Goal: Understand process/instructions: Learn how to perform a task or action

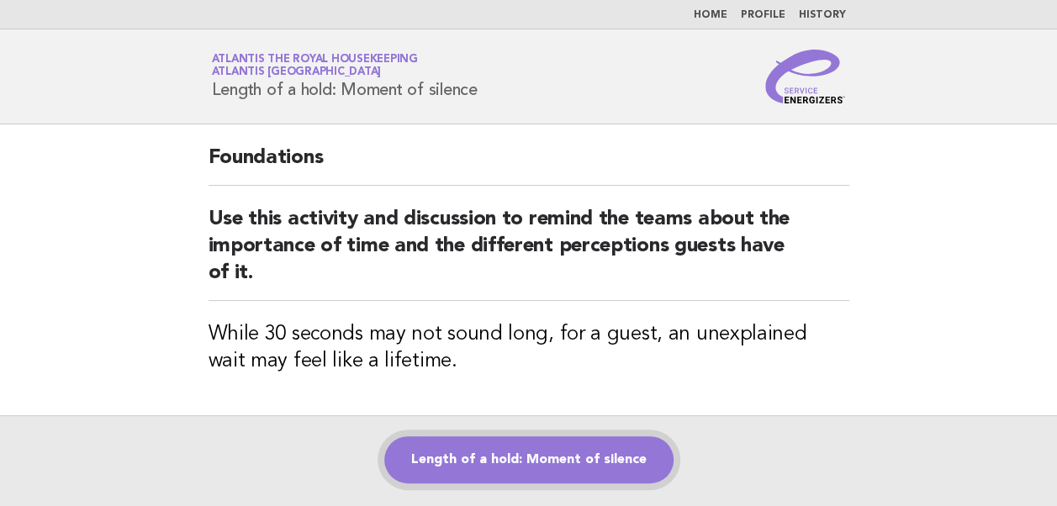
click at [476, 452] on link "Length of a hold: Moment of silence" at bounding box center [528, 459] width 289 height 47
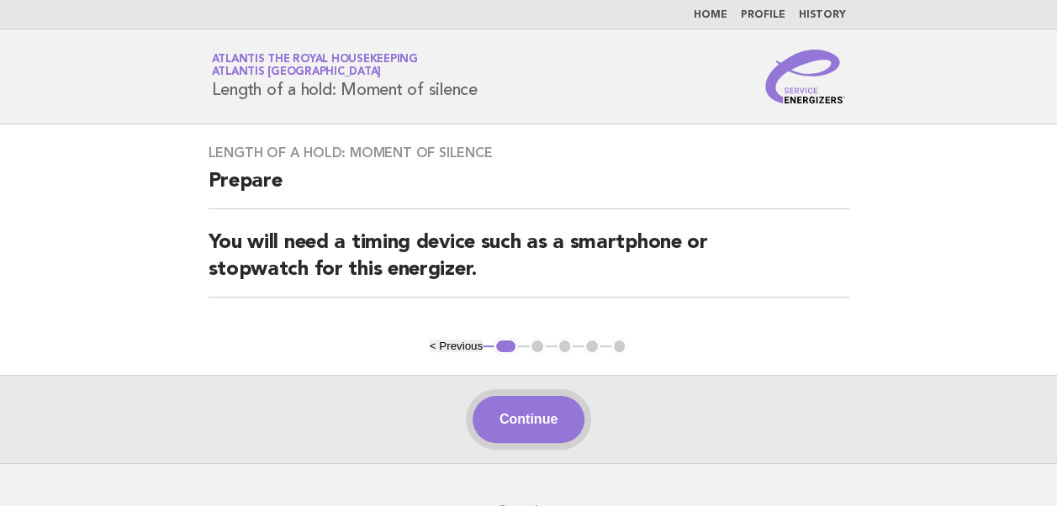
click at [534, 403] on button "Continue" at bounding box center [528, 419] width 112 height 47
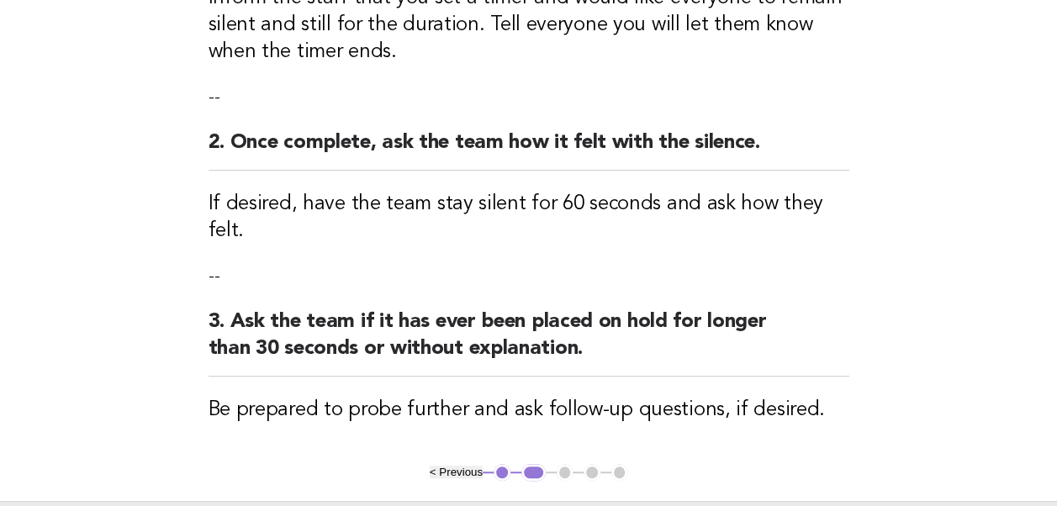
scroll to position [506, 0]
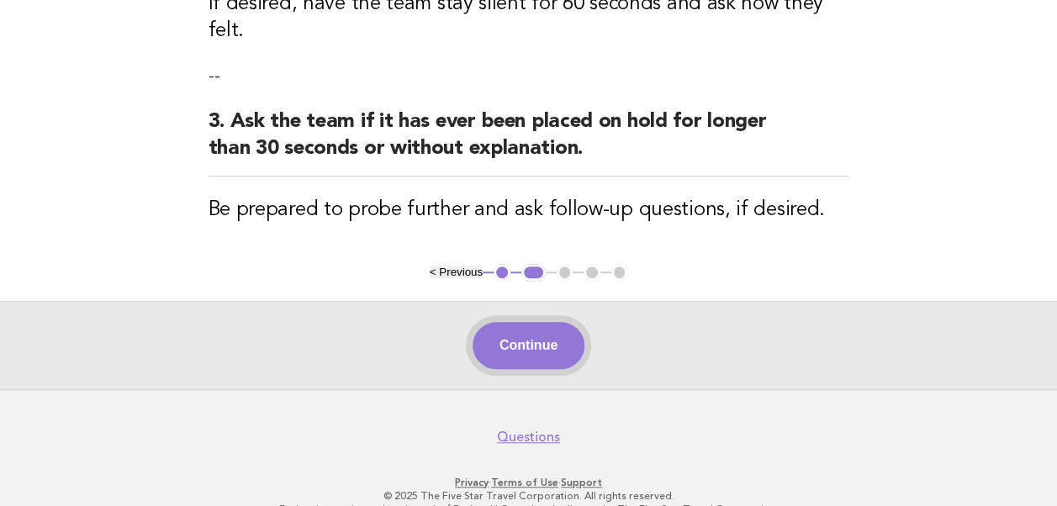
click at [509, 322] on button "Continue" at bounding box center [528, 345] width 112 height 47
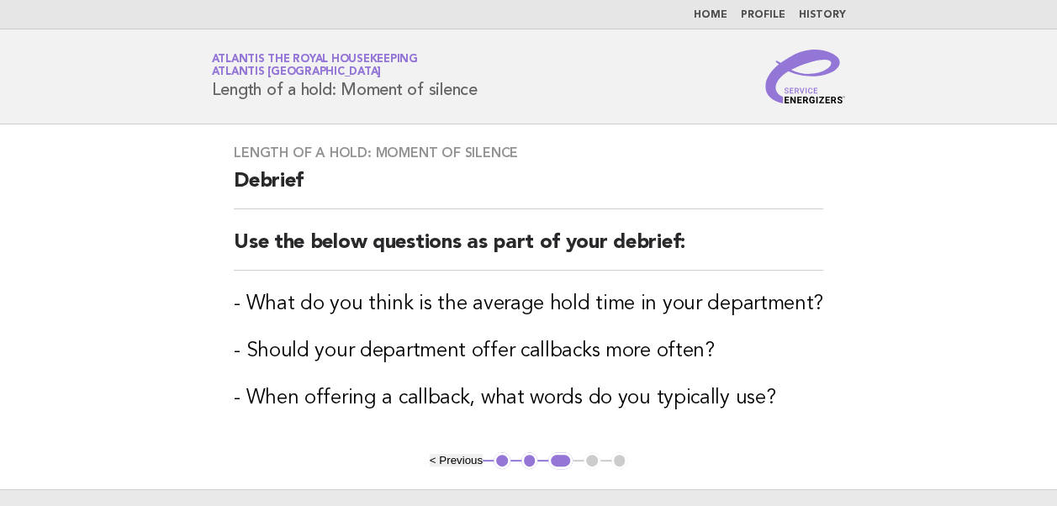
scroll to position [215, 0]
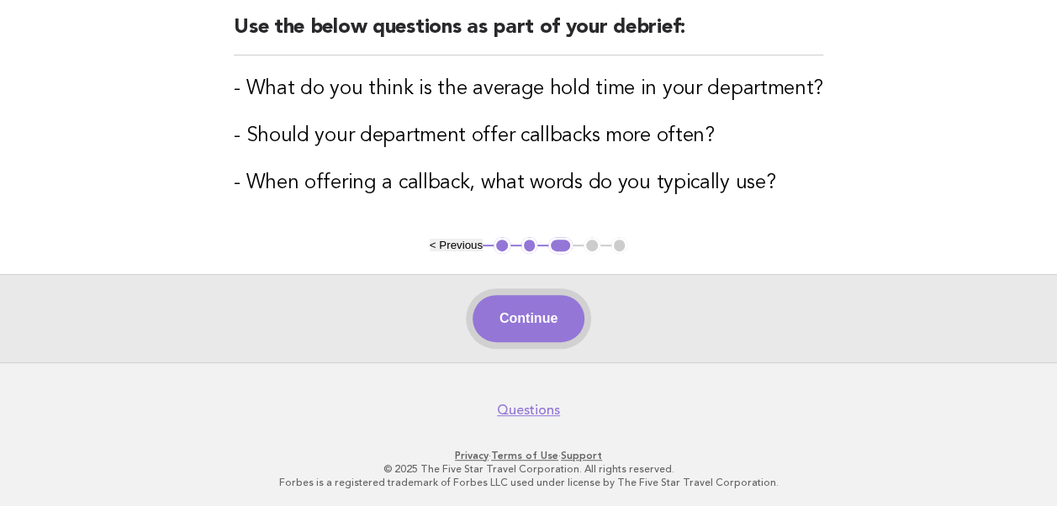
click at [512, 314] on button "Continue" at bounding box center [528, 318] width 112 height 47
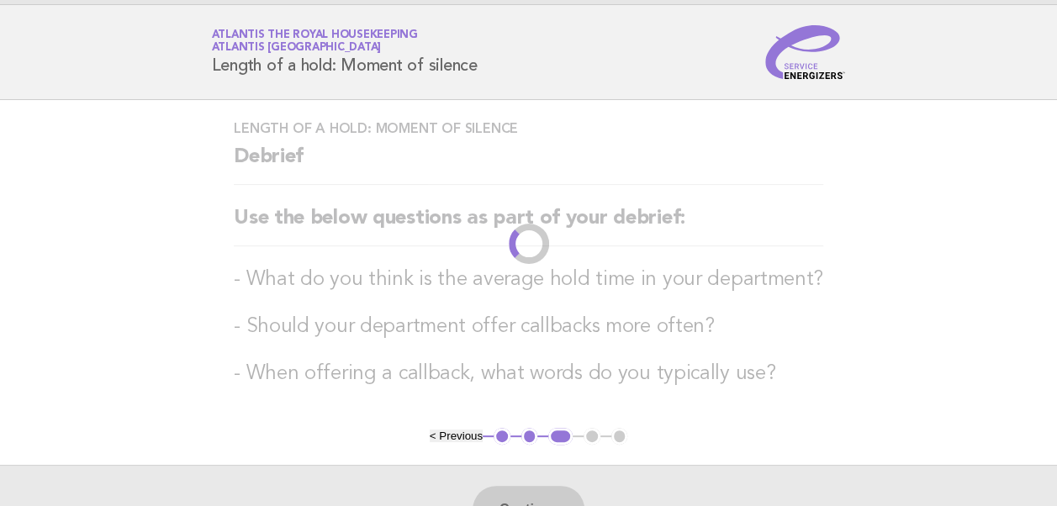
scroll to position [0, 0]
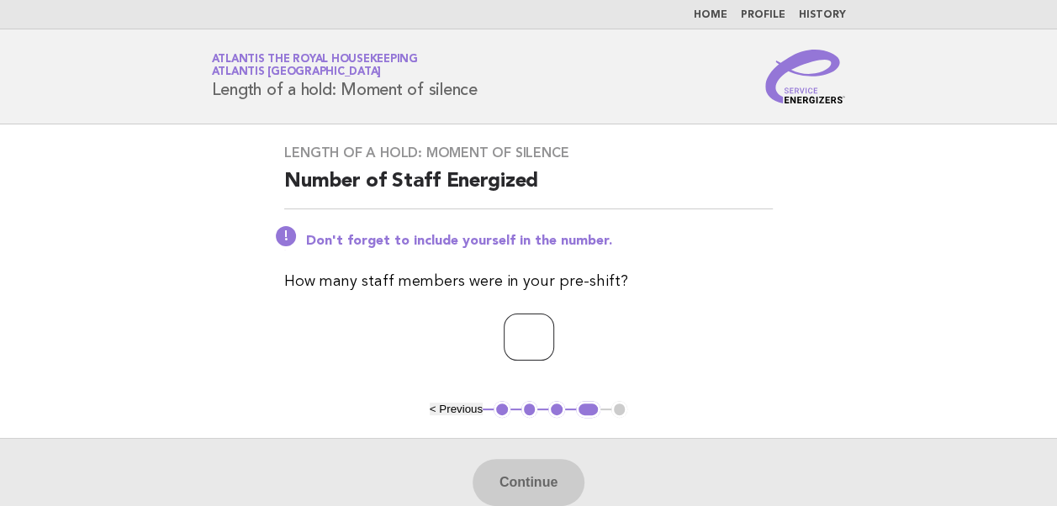
click at [503, 340] on input "number" at bounding box center [528, 337] width 50 height 47
type input "**"
click at [514, 478] on button "Continue" at bounding box center [528, 482] width 112 height 47
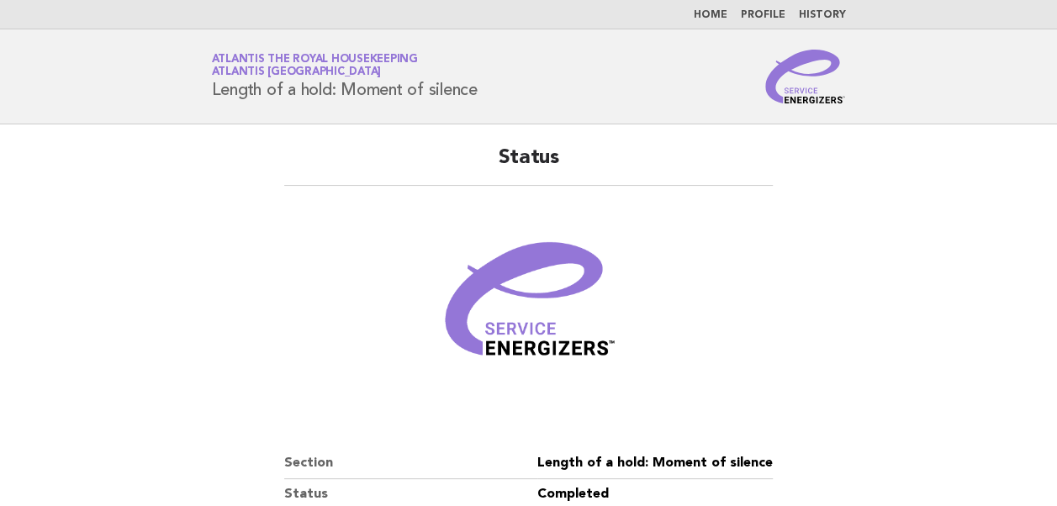
scroll to position [226, 0]
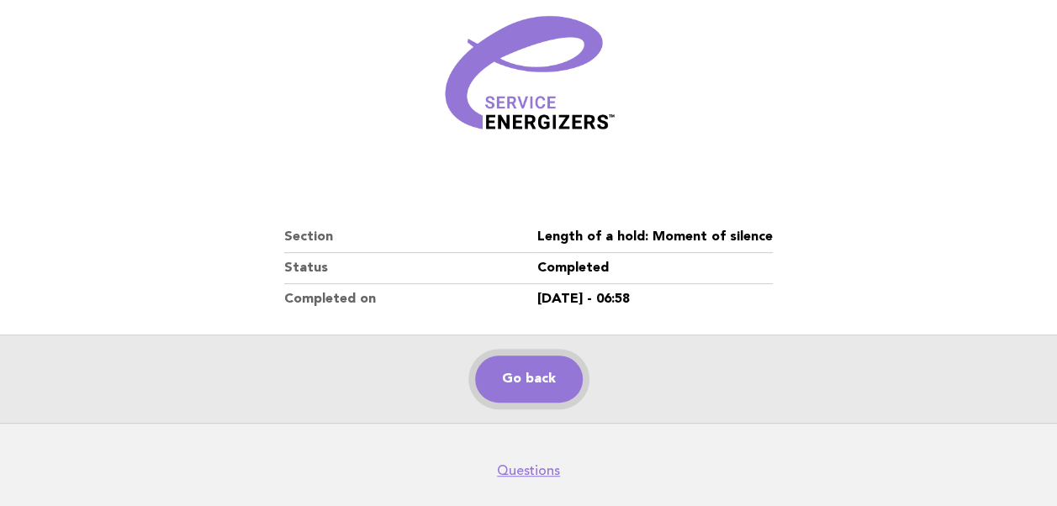
click at [532, 368] on link "Go back" at bounding box center [529, 379] width 108 height 47
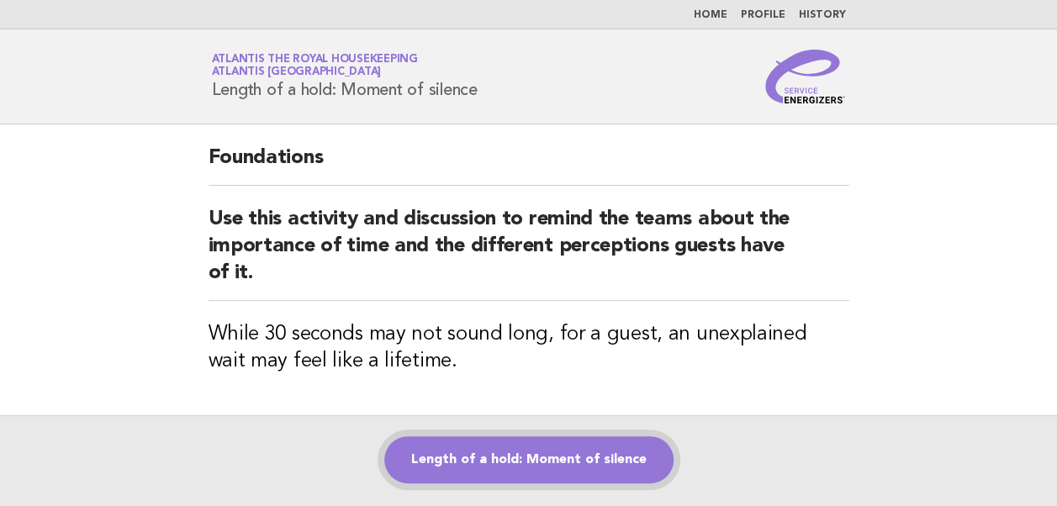
click at [471, 461] on link "Length of a hold: Moment of silence" at bounding box center [528, 459] width 289 height 47
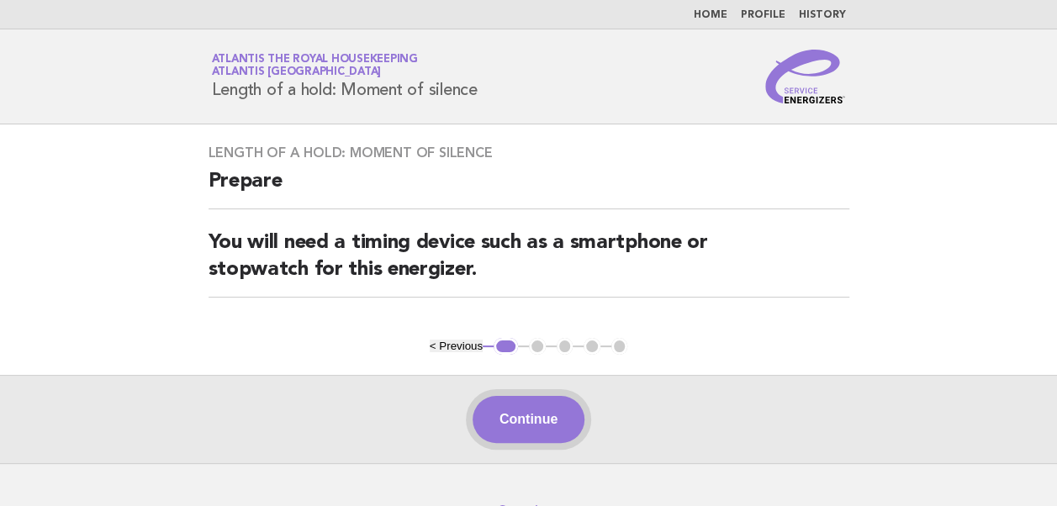
click at [524, 410] on button "Continue" at bounding box center [528, 419] width 112 height 47
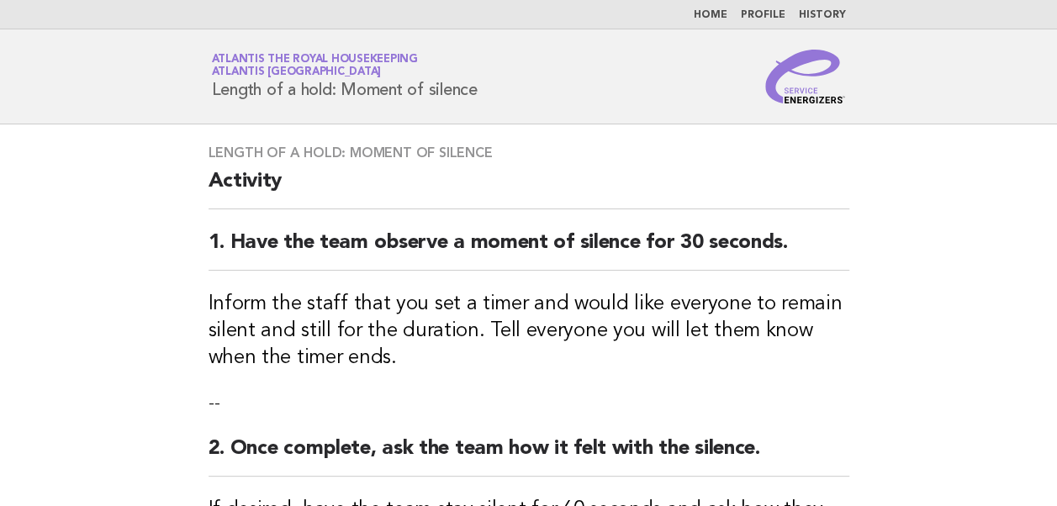
scroll to position [349, 0]
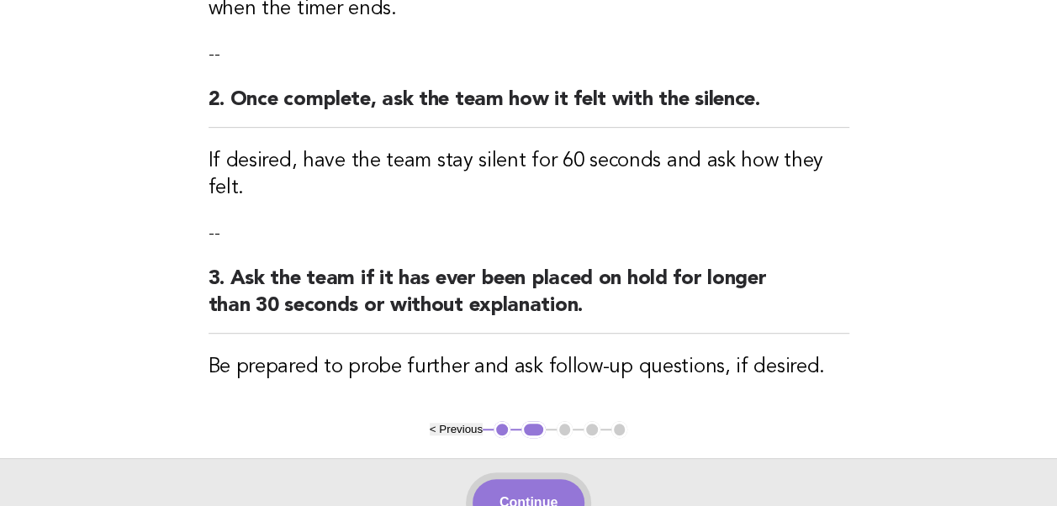
click at [525, 479] on button "Continue" at bounding box center [528, 502] width 112 height 47
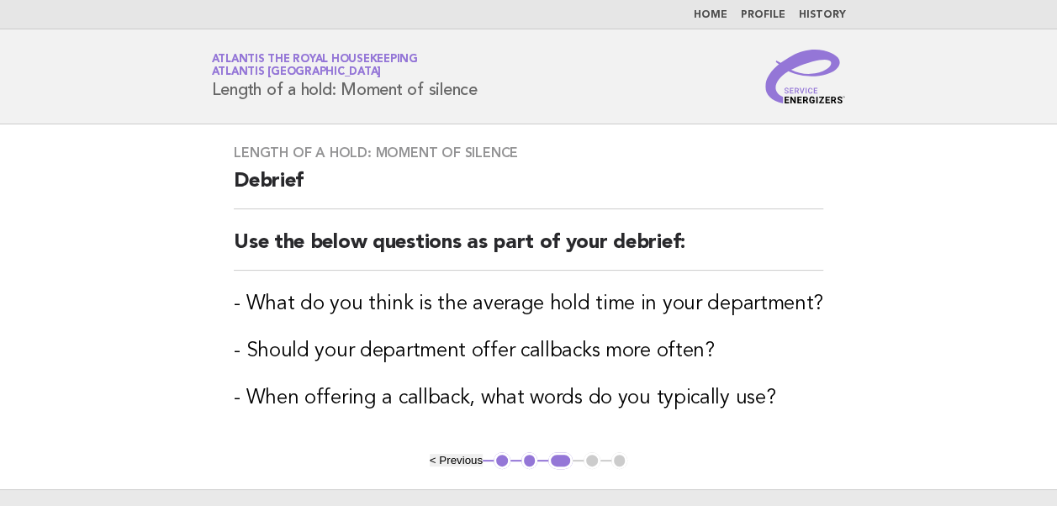
scroll to position [215, 0]
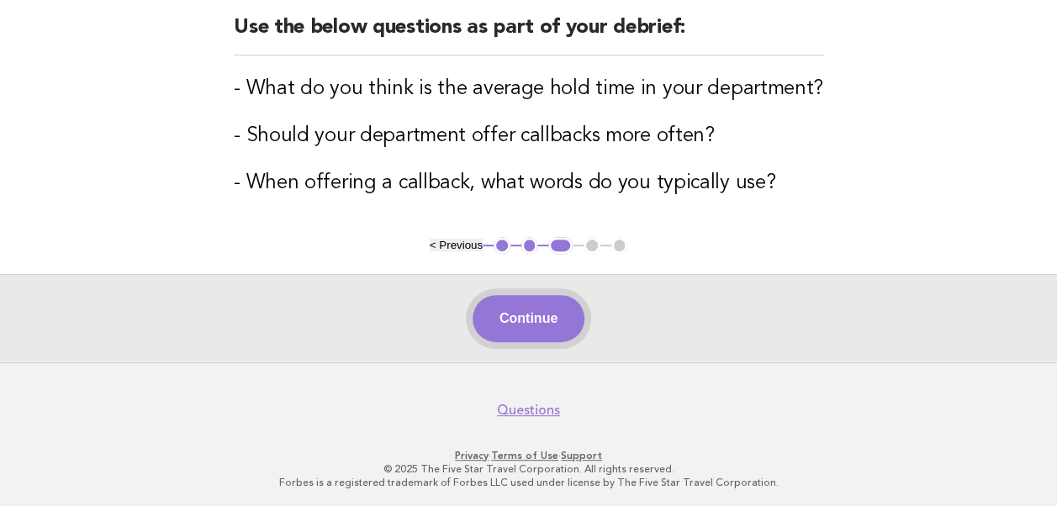
click at [517, 308] on button "Continue" at bounding box center [528, 318] width 112 height 47
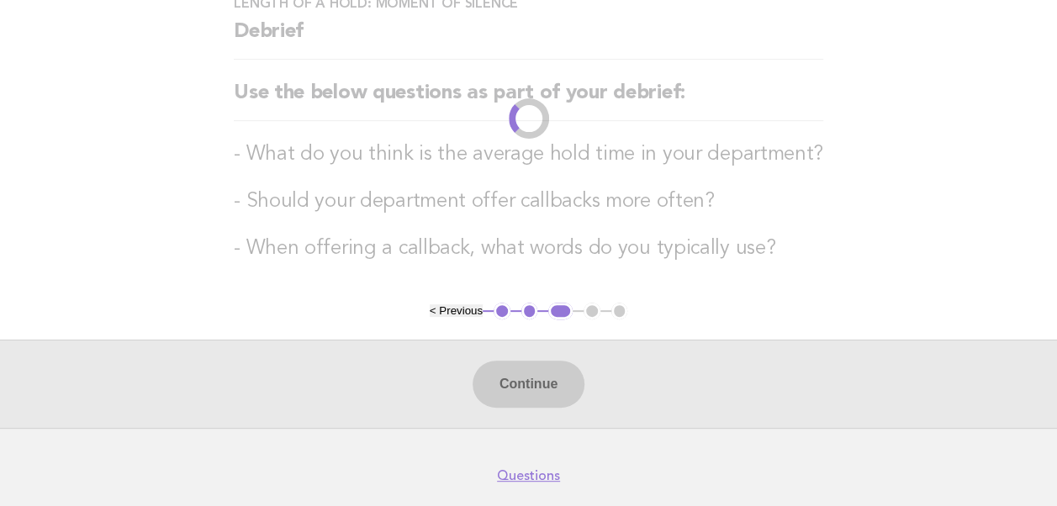
scroll to position [0, 0]
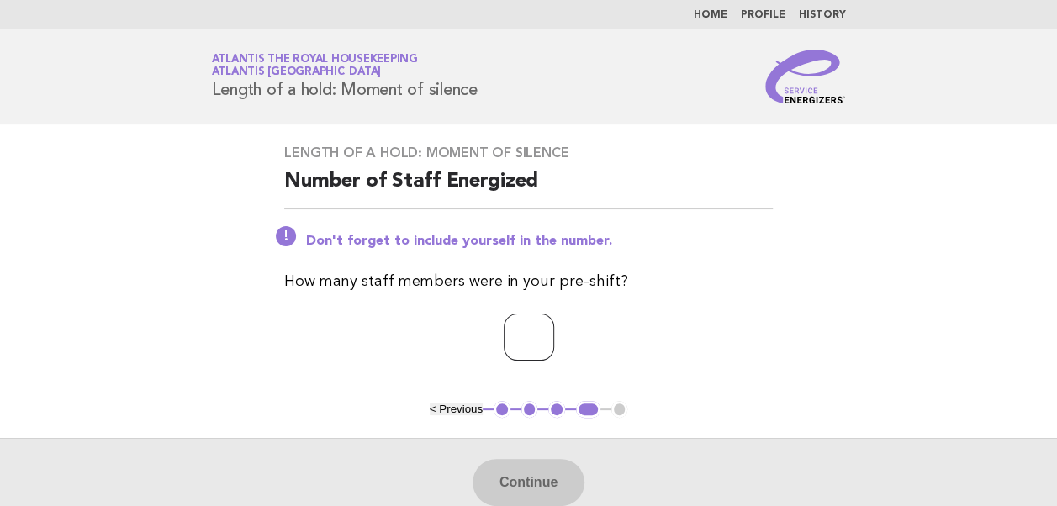
click at [503, 333] on input "number" at bounding box center [528, 337] width 50 height 47
type input "**"
click at [504, 492] on button "Continue" at bounding box center [528, 482] width 112 height 47
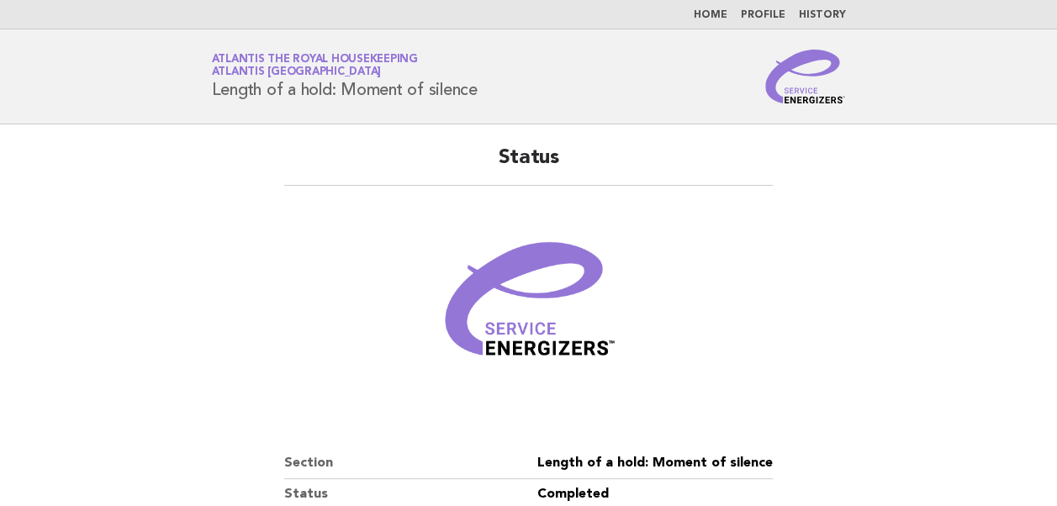
scroll to position [206, 0]
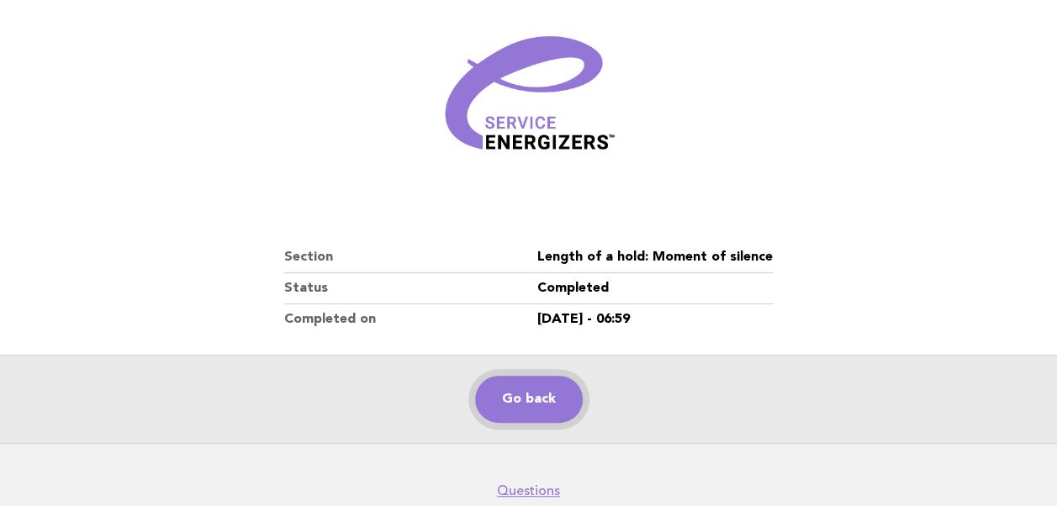
click at [530, 396] on link "Go back" at bounding box center [529, 399] width 108 height 47
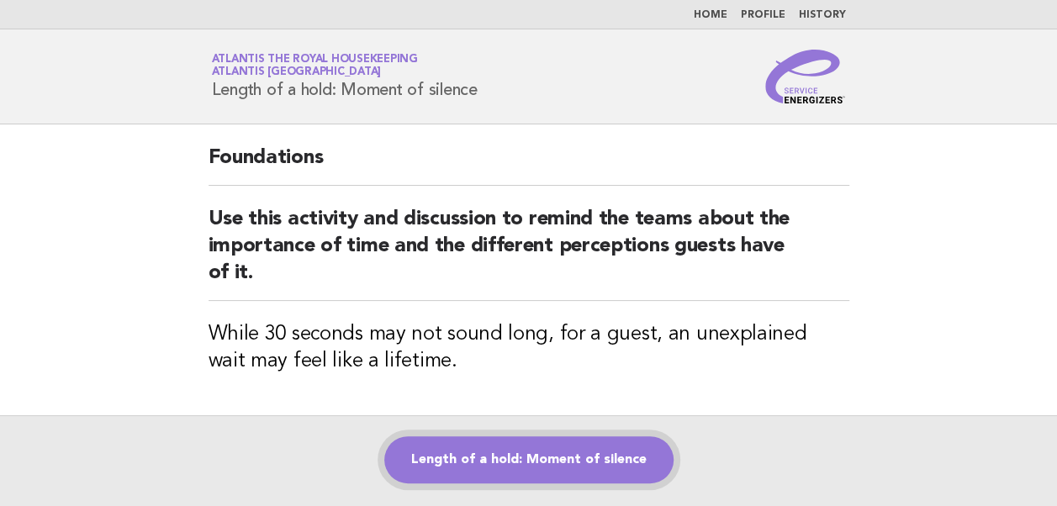
click at [494, 461] on link "Length of a hold: Moment of silence" at bounding box center [528, 459] width 289 height 47
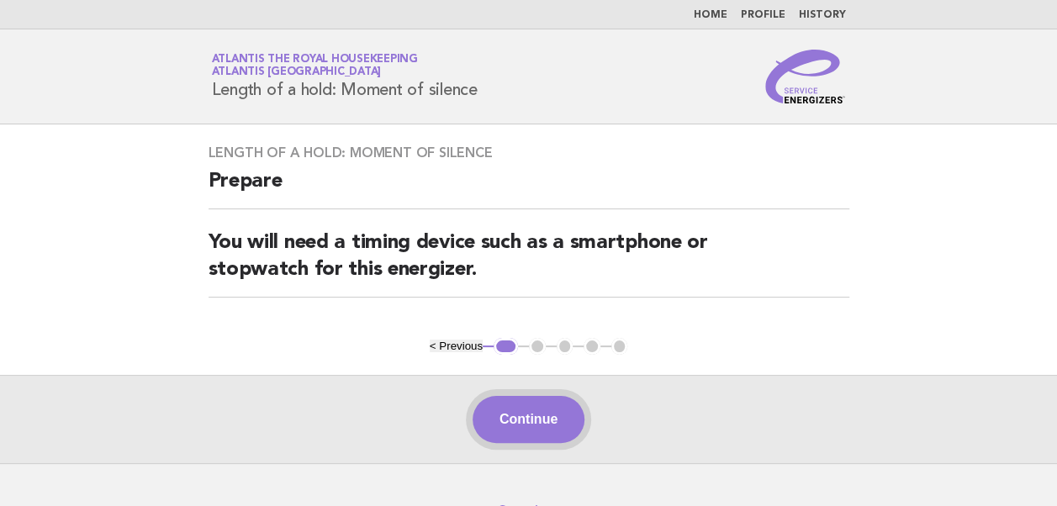
click at [523, 422] on button "Continue" at bounding box center [528, 419] width 112 height 47
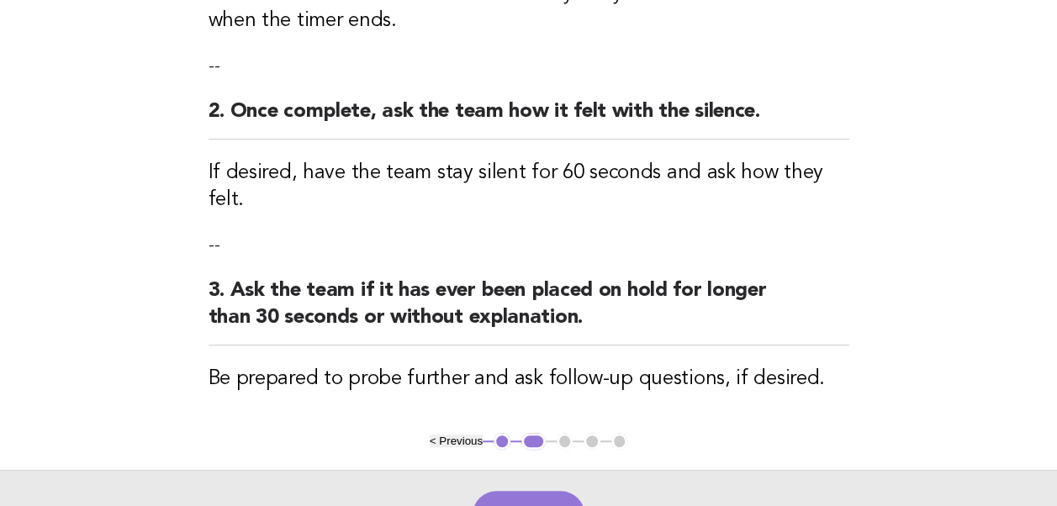
scroll to position [338, 0]
click at [509, 490] on button "Continue" at bounding box center [528, 513] width 112 height 47
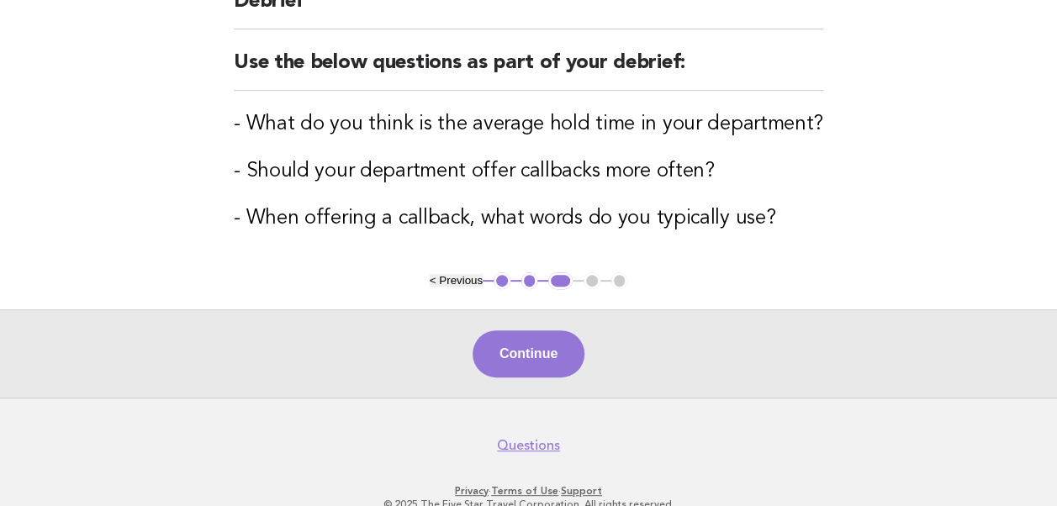
scroll to position [185, 0]
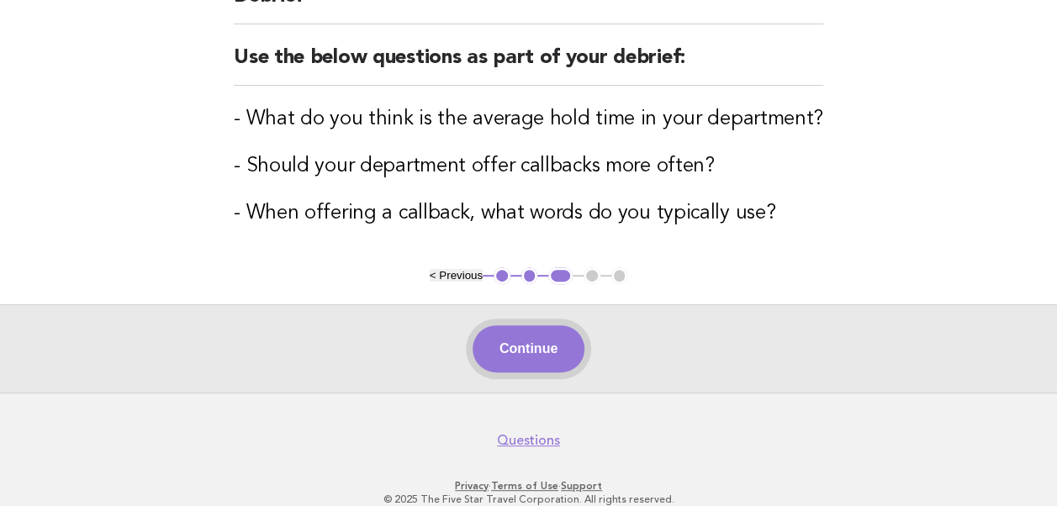
click at [535, 341] on button "Continue" at bounding box center [528, 348] width 112 height 47
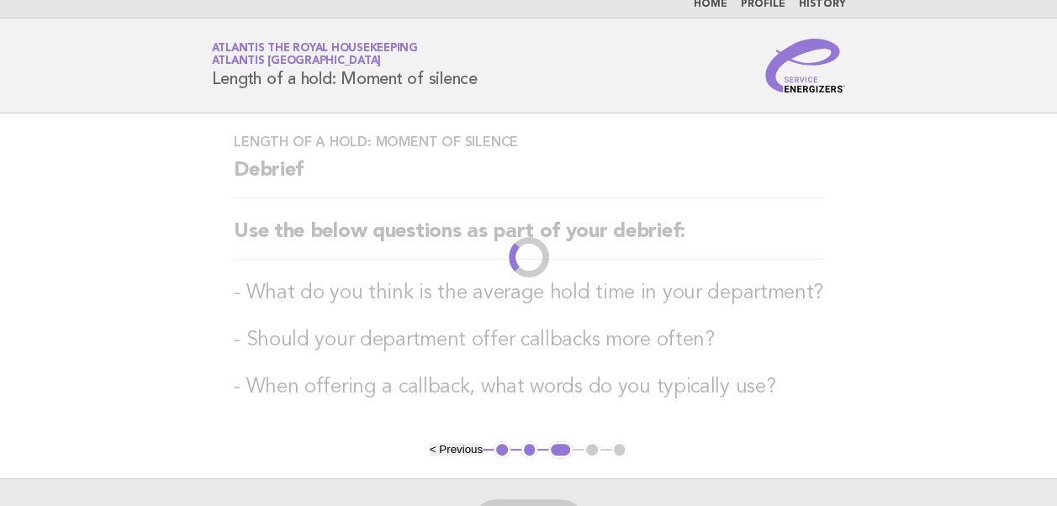
scroll to position [0, 0]
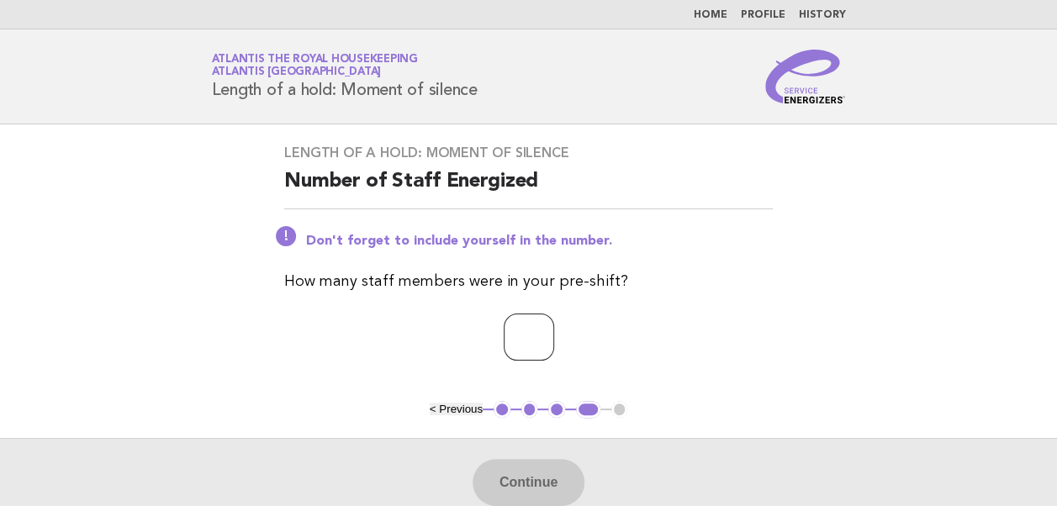
click at [523, 337] on input "number" at bounding box center [528, 337] width 50 height 47
type input "**"
click at [532, 488] on button "Continue" at bounding box center [528, 482] width 112 height 47
